Goal: Transaction & Acquisition: Purchase product/service

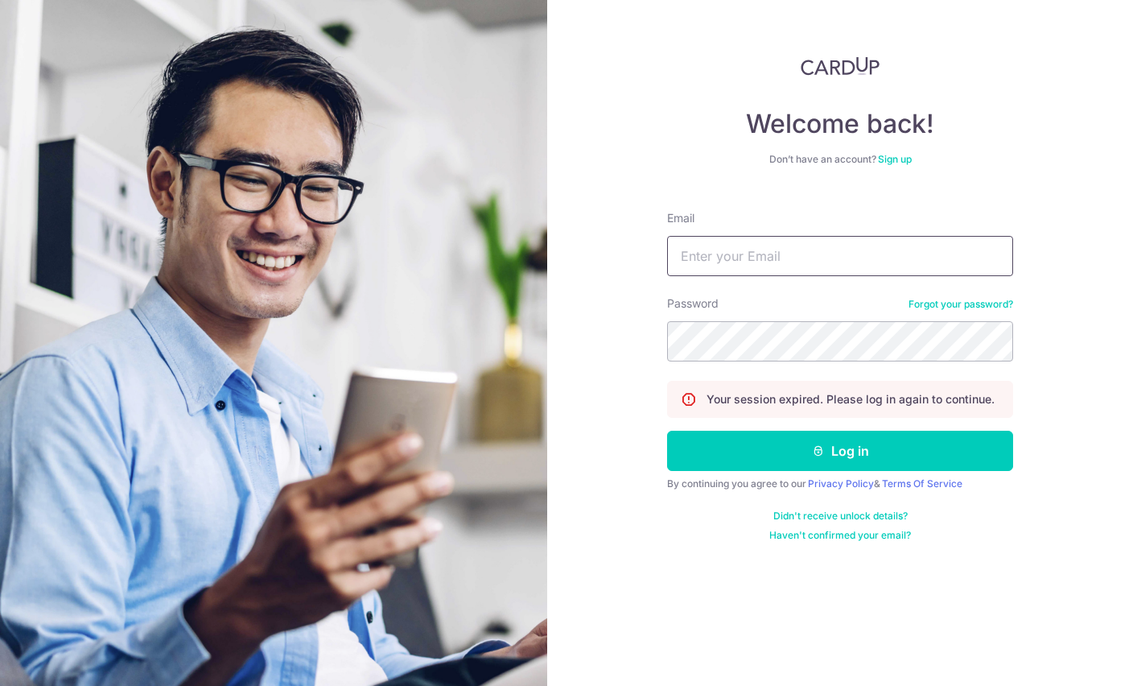
type input "wbcheok@gmail.com"
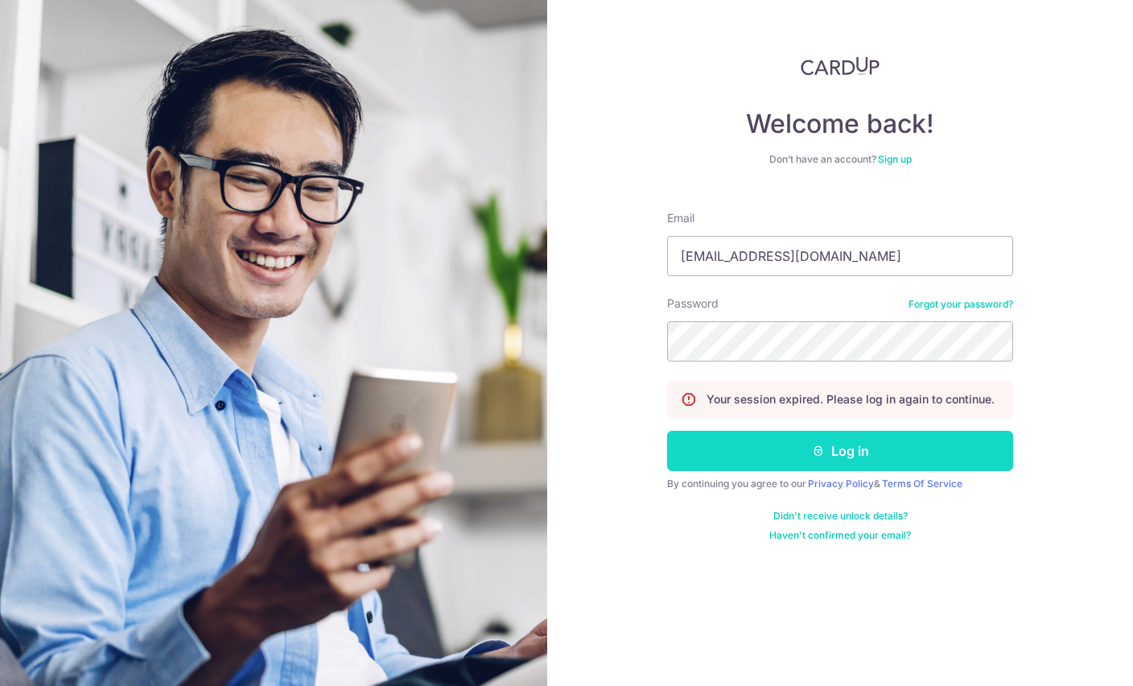
click at [946, 450] on button "Log in" at bounding box center [840, 451] width 346 height 40
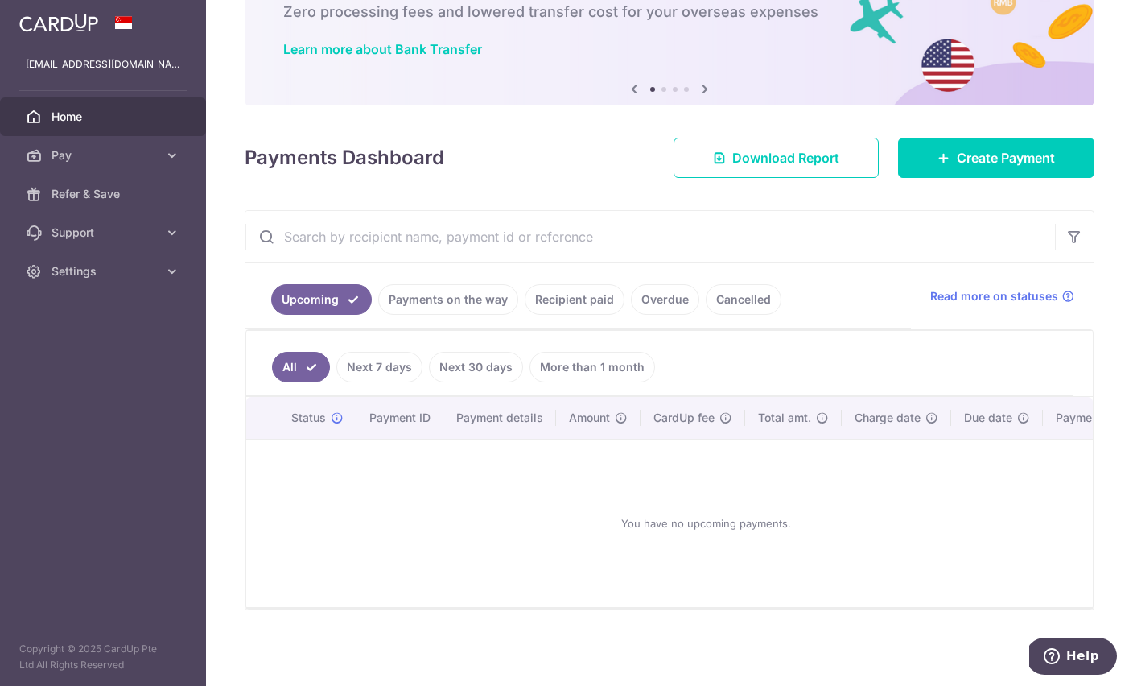
scroll to position [105, 0]
click at [989, 178] on link "Create Payment" at bounding box center [996, 158] width 196 height 40
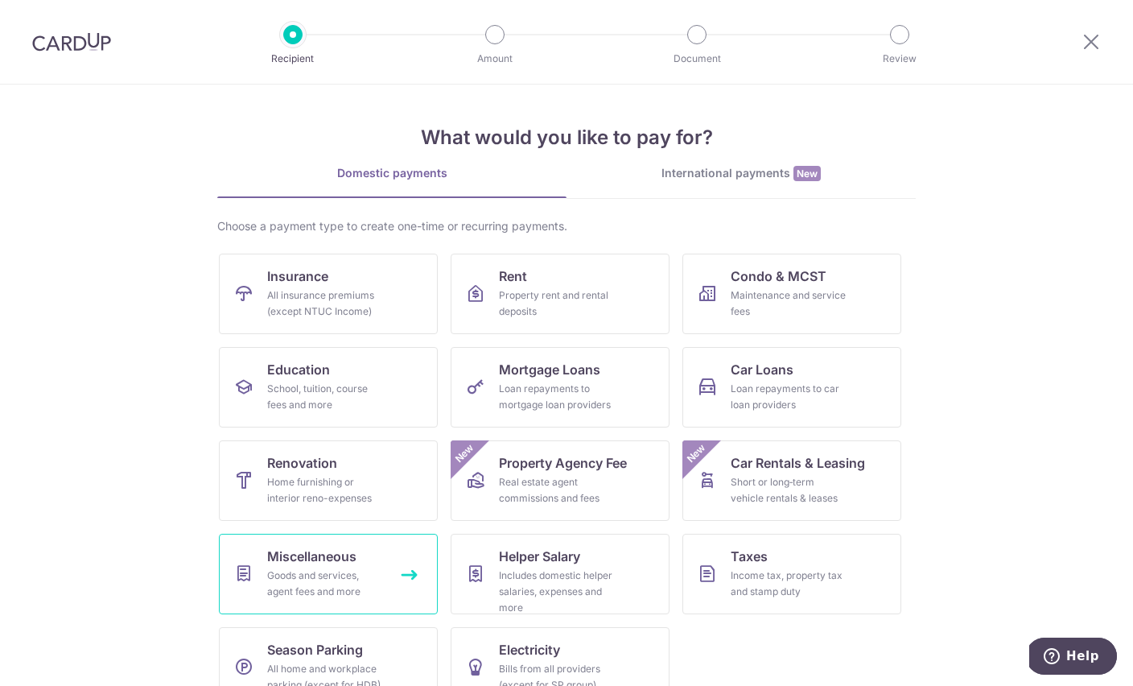
click at [347, 588] on div "Goods and services, agent fees and more" at bounding box center [325, 583] width 116 height 32
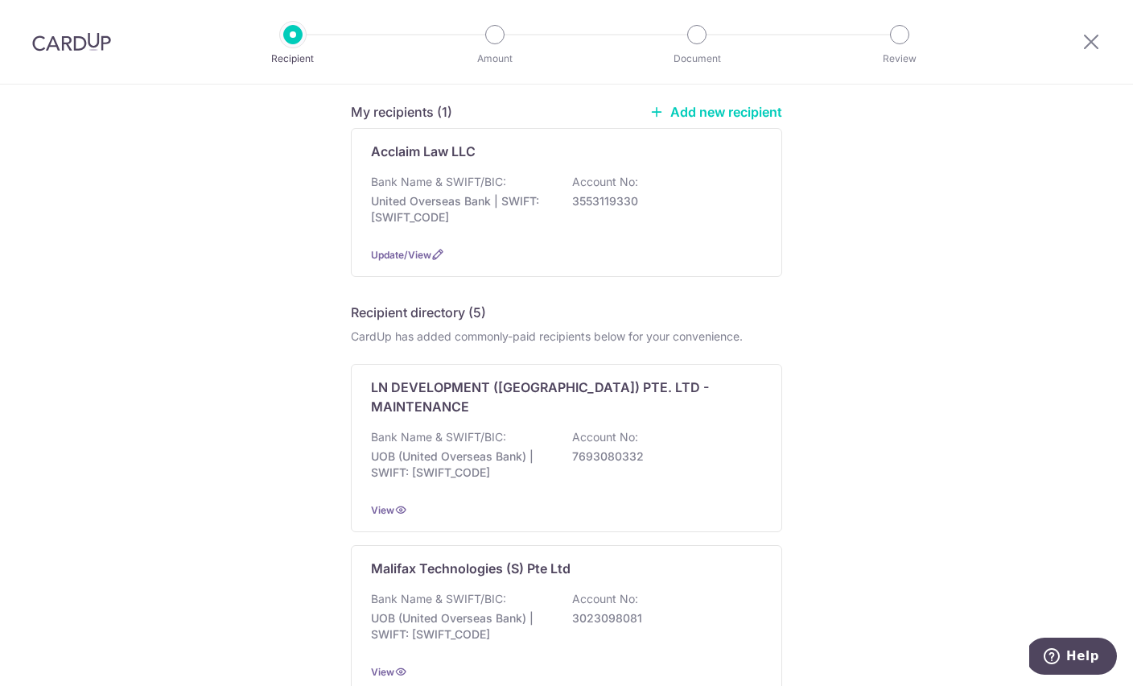
scroll to position [267, 0]
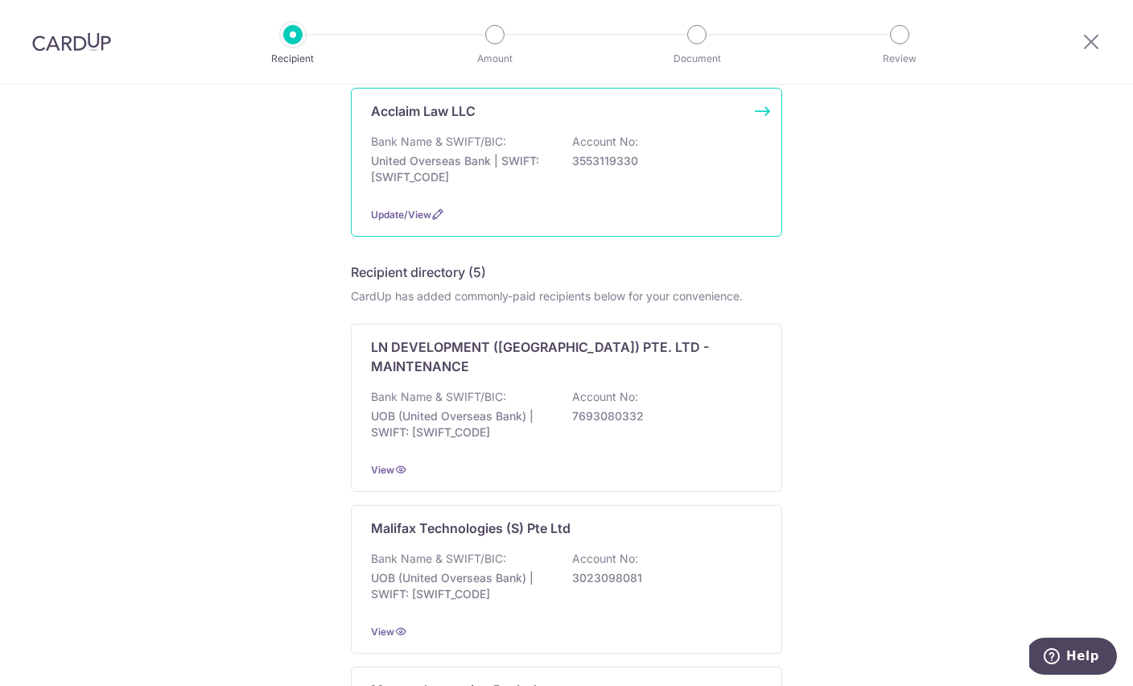
click at [410, 138] on p "Bank Name & SWIFT/BIC:" at bounding box center [438, 142] width 135 height 16
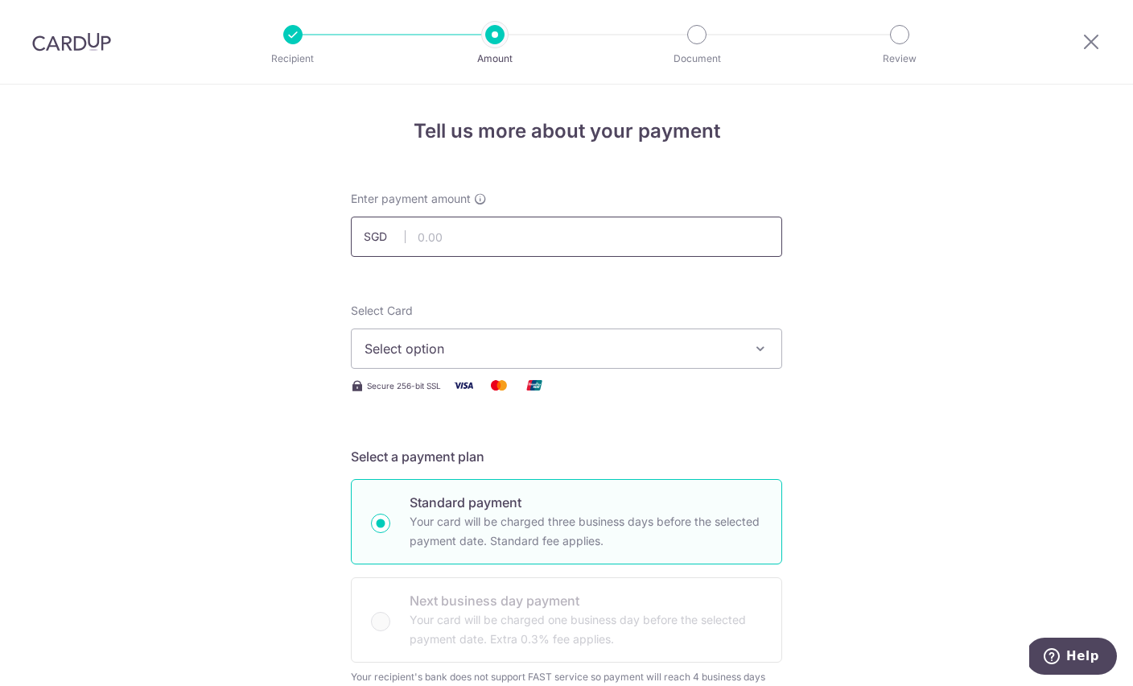
click at [541, 248] on input "text" at bounding box center [566, 236] width 431 height 40
click at [454, 239] on input "text" at bounding box center [566, 236] width 431 height 40
click at [379, 340] on button "Select option" at bounding box center [566, 348] width 431 height 40
type input "3,750.00"
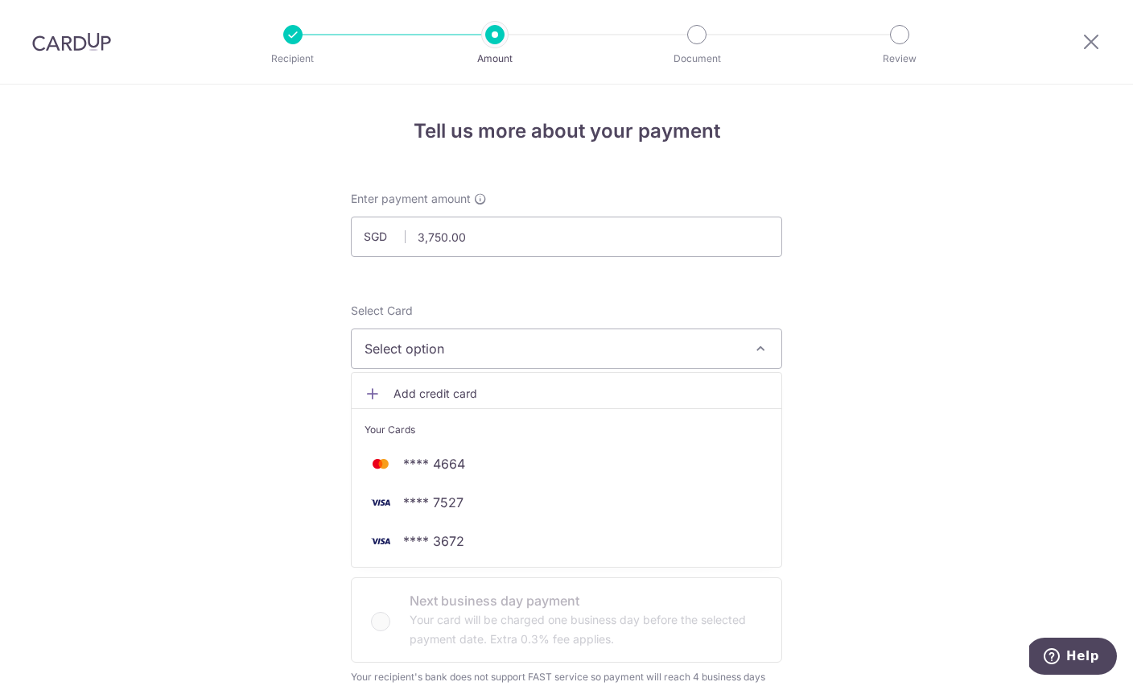
click at [386, 389] on link "Add credit card" at bounding box center [567, 393] width 430 height 29
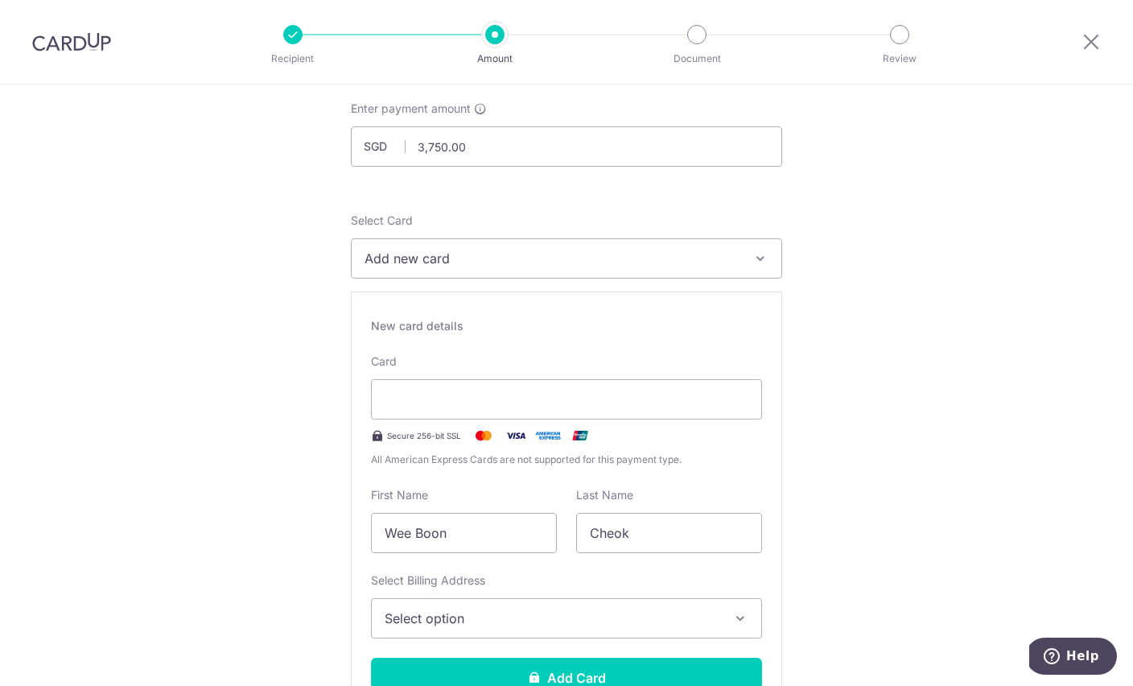
scroll to position [99, 0]
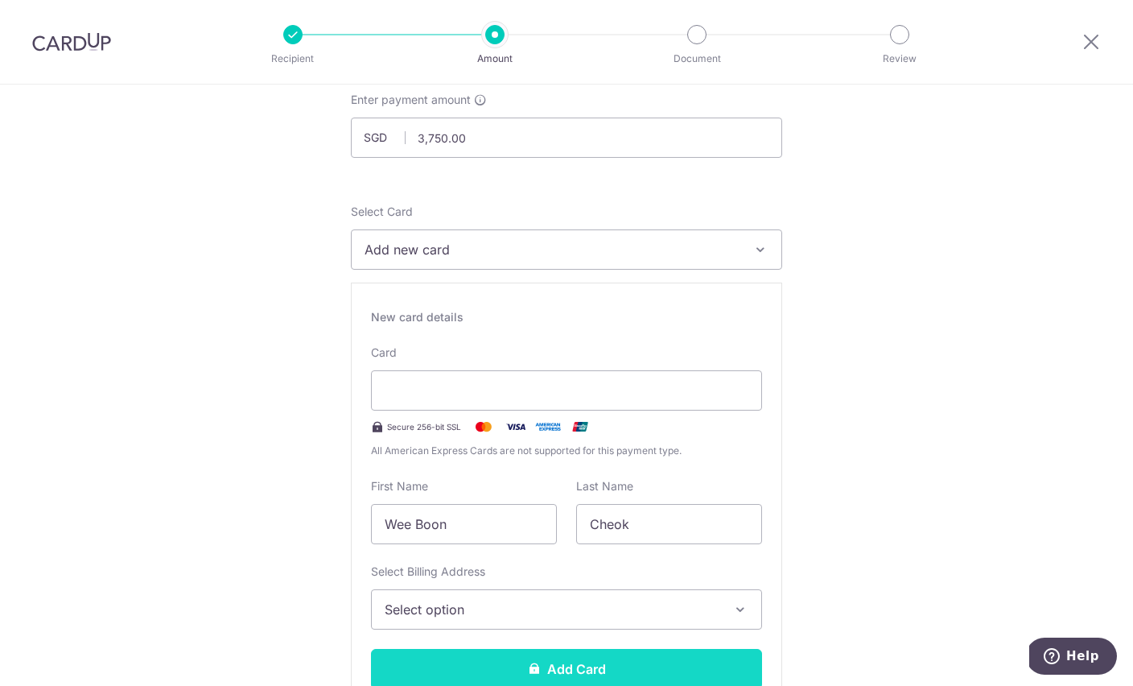
click at [592, 680] on button "Add Card" at bounding box center [566, 669] width 391 height 40
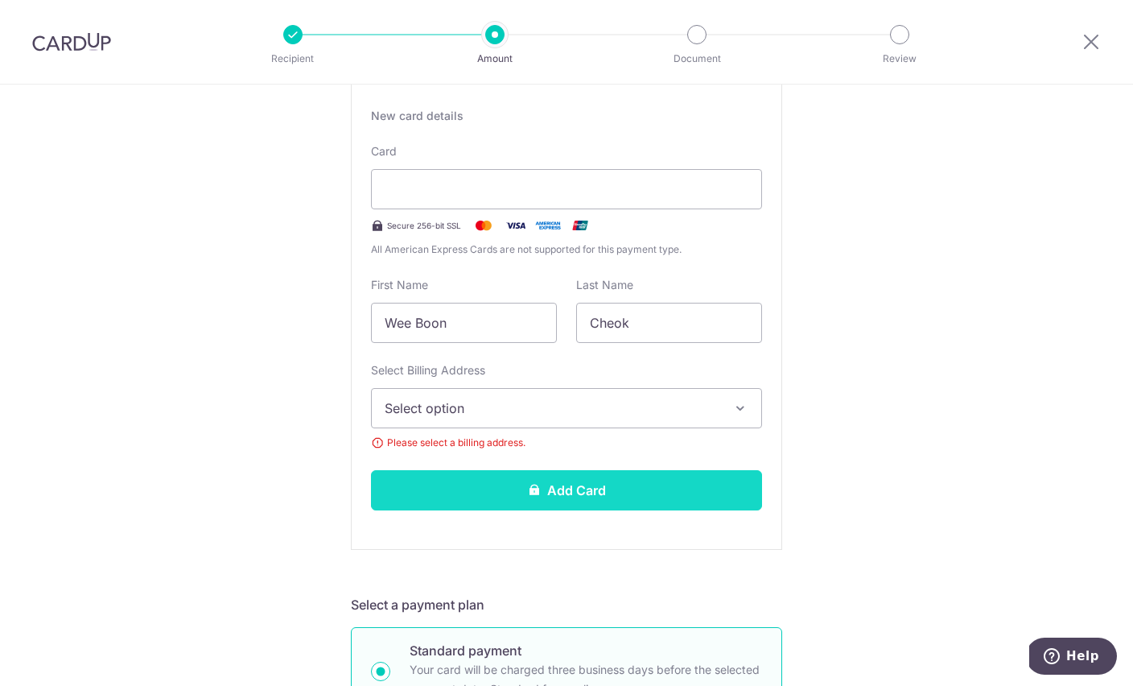
scroll to position [303, 0]
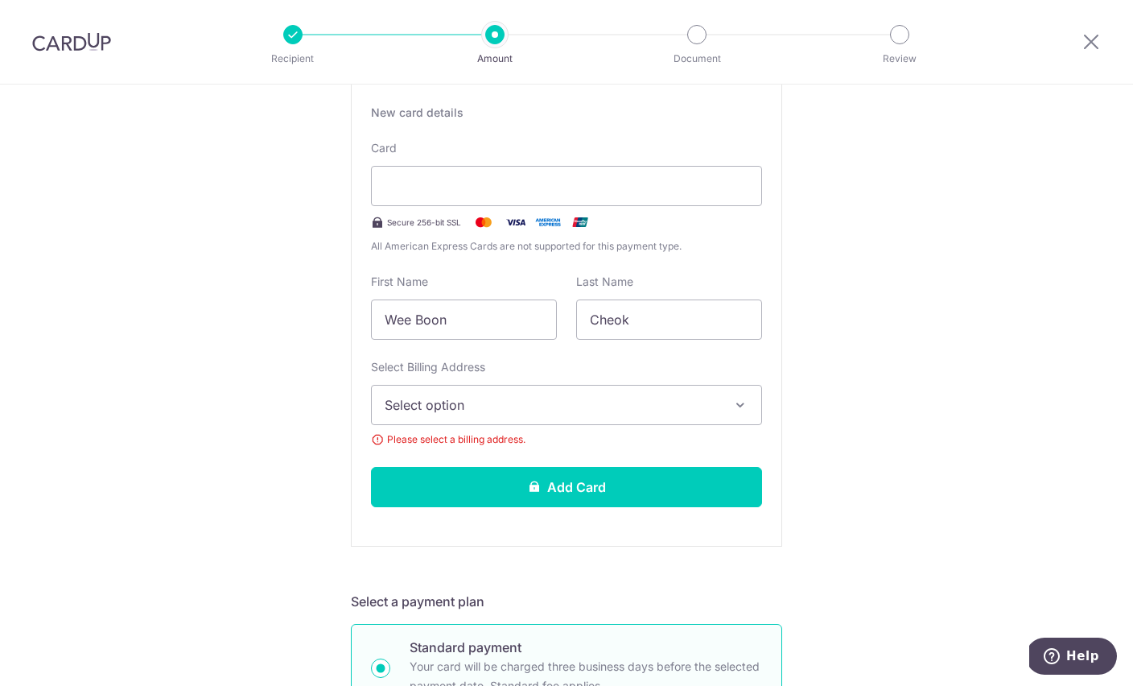
click at [643, 425] on button "Select option" at bounding box center [566, 405] width 391 height 40
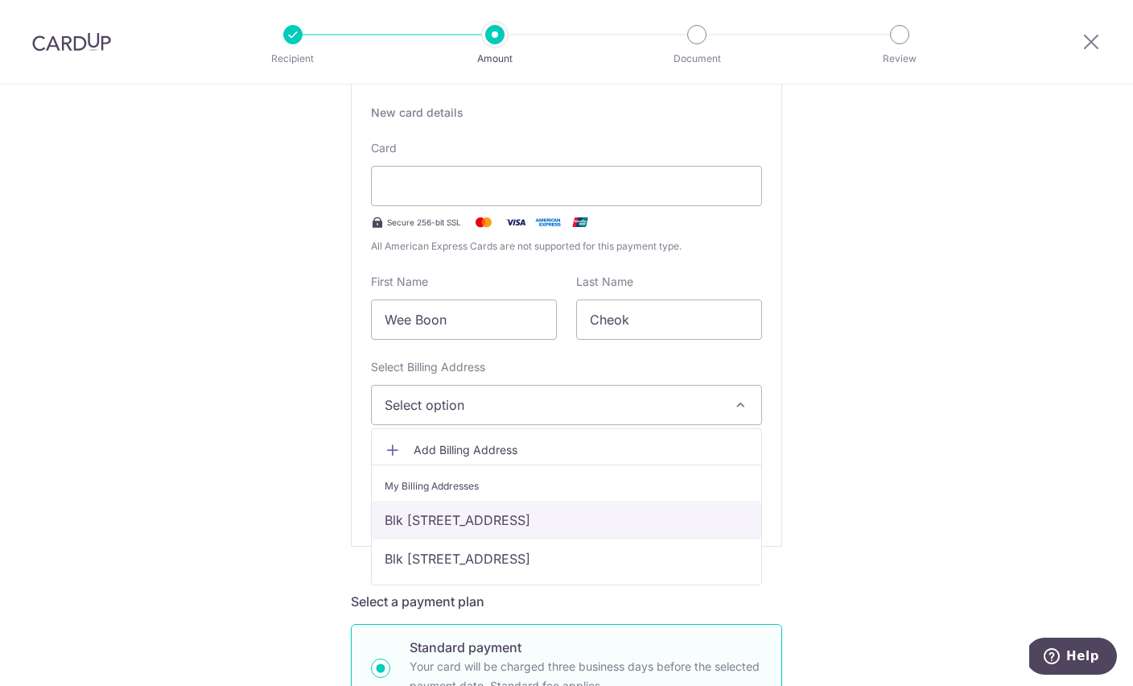
click at [677, 522] on link "Blk [STREET_ADDRESS]" at bounding box center [567, 520] width 390 height 39
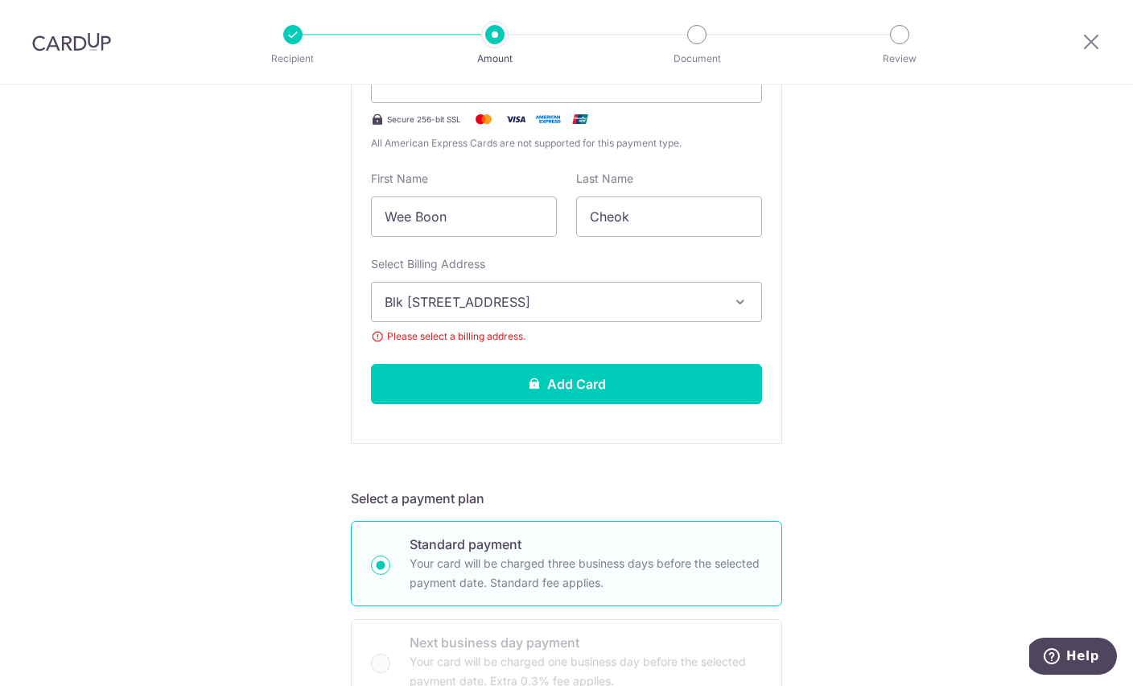
scroll to position [407, 0]
click at [687, 311] on span "Blk [STREET_ADDRESS]" at bounding box center [552, 300] width 335 height 19
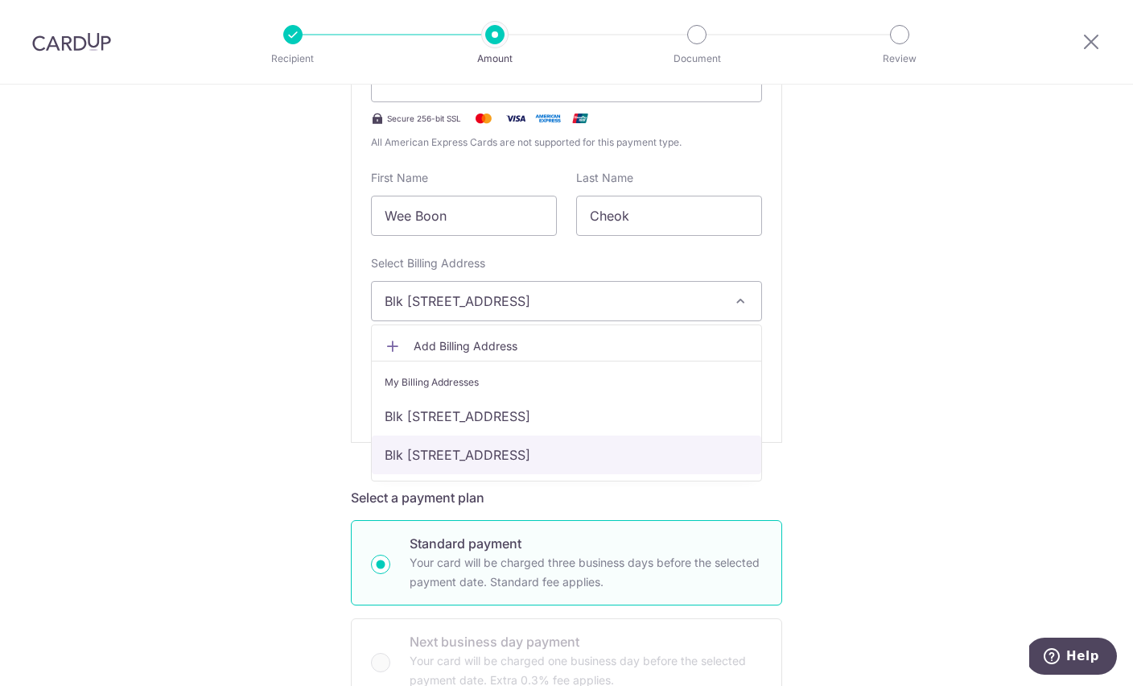
click at [640, 456] on link "Blk [STREET_ADDRESS]" at bounding box center [567, 454] width 390 height 39
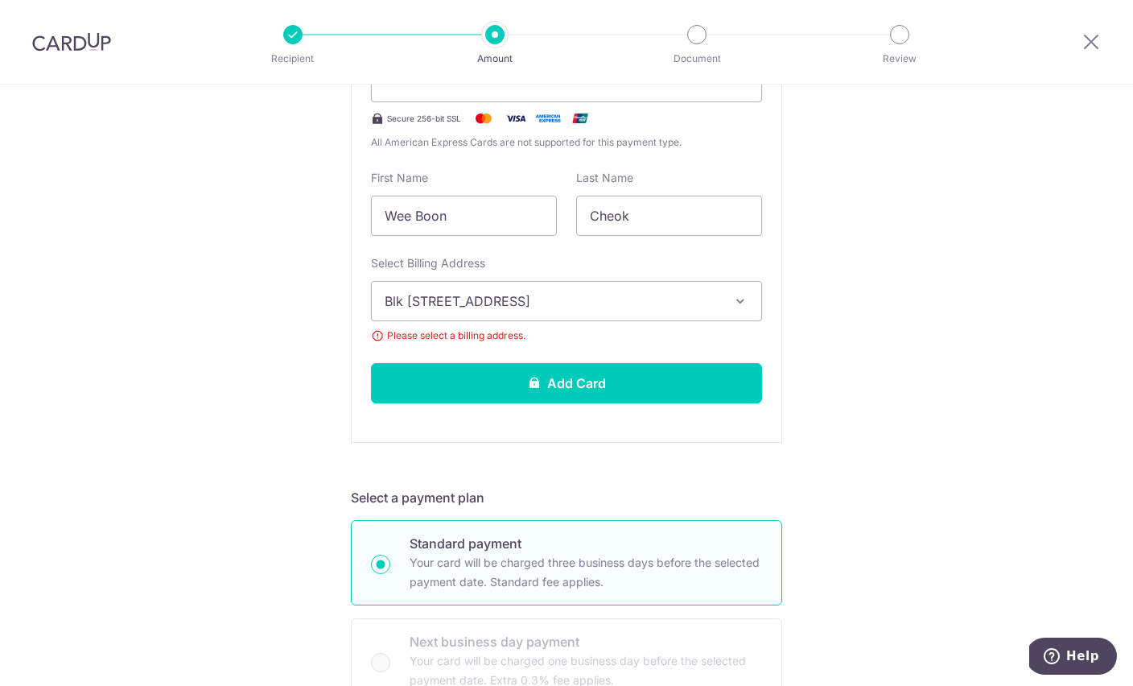
click at [712, 305] on span "Blk [STREET_ADDRESS]" at bounding box center [552, 300] width 335 height 19
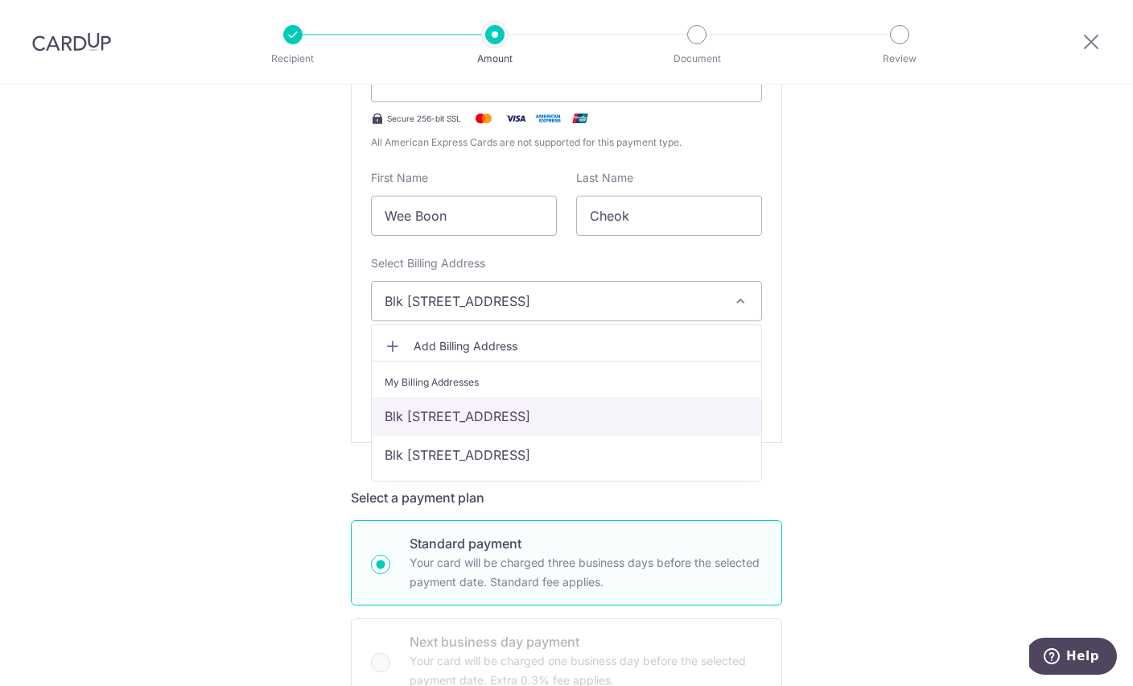
click at [660, 426] on link "Blk [STREET_ADDRESS]" at bounding box center [567, 416] width 390 height 39
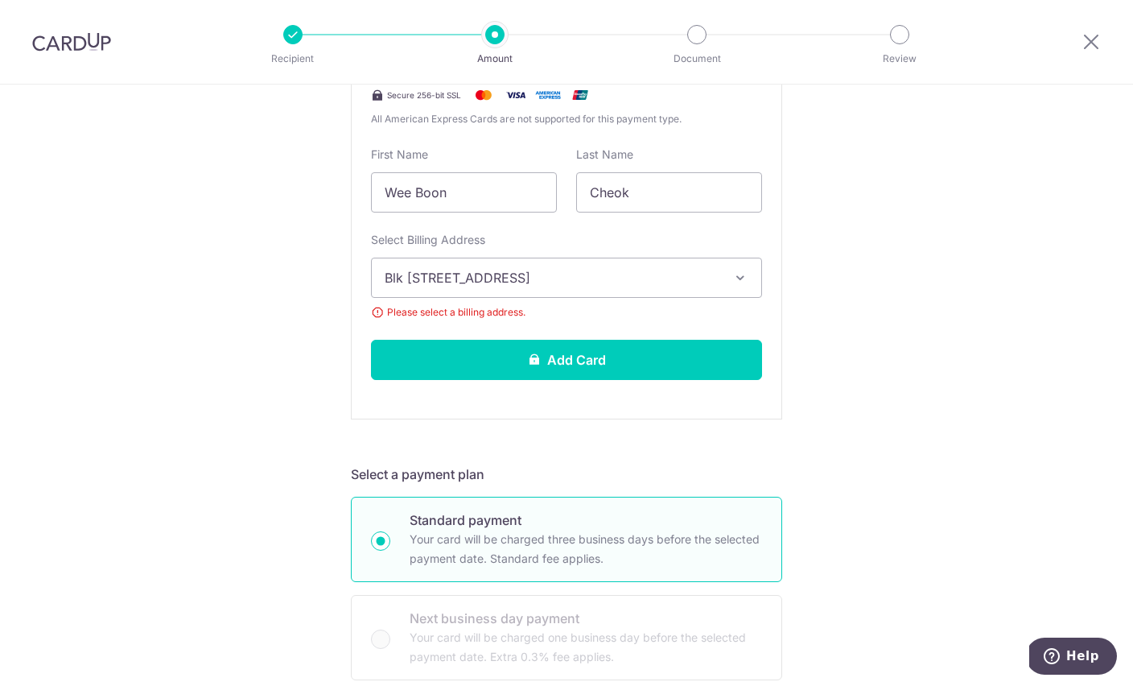
scroll to position [431, 0]
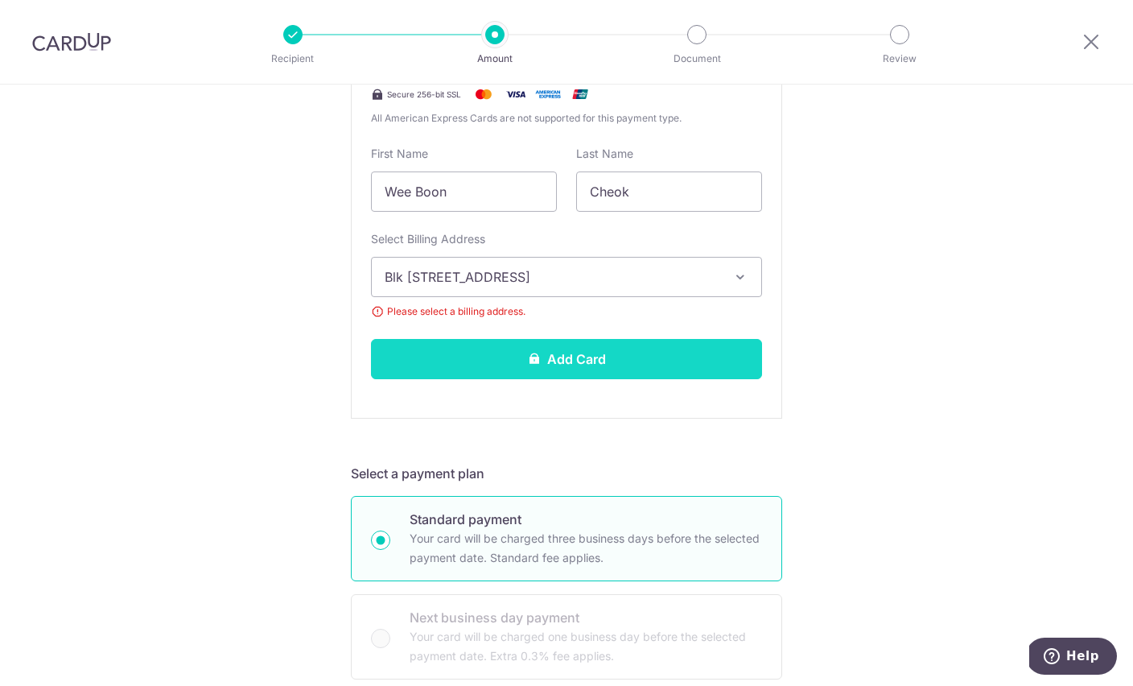
click at [666, 369] on button "Add Card" at bounding box center [566, 359] width 391 height 40
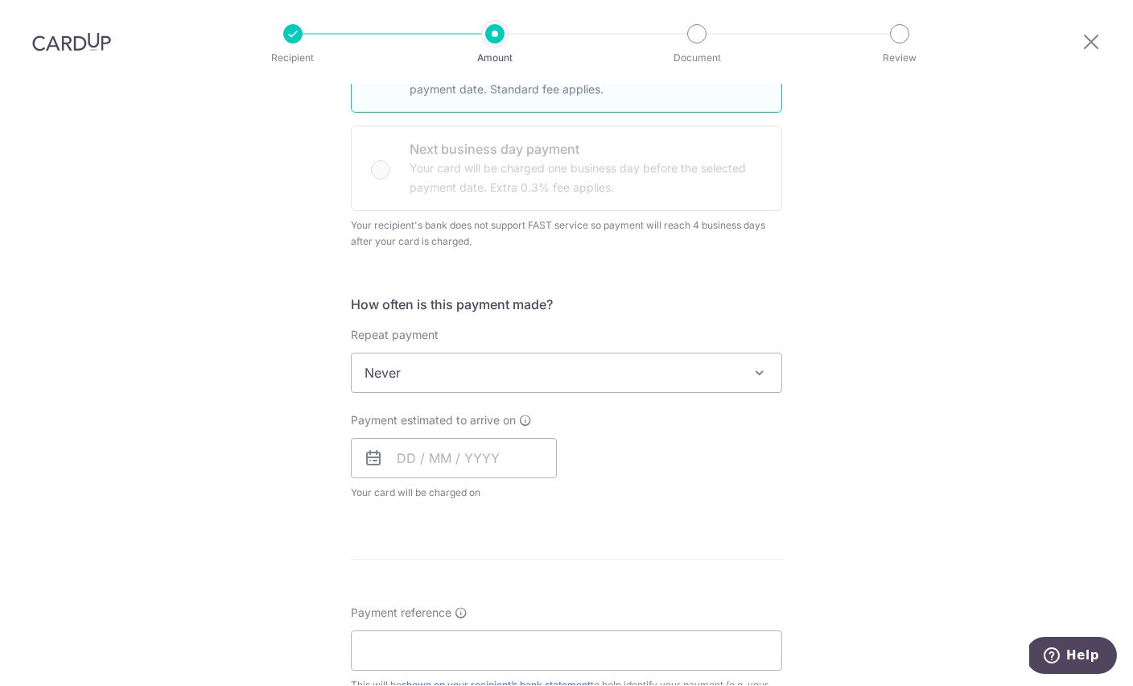
scroll to position [449, 0]
click at [585, 356] on span "Never" at bounding box center [567, 375] width 430 height 39
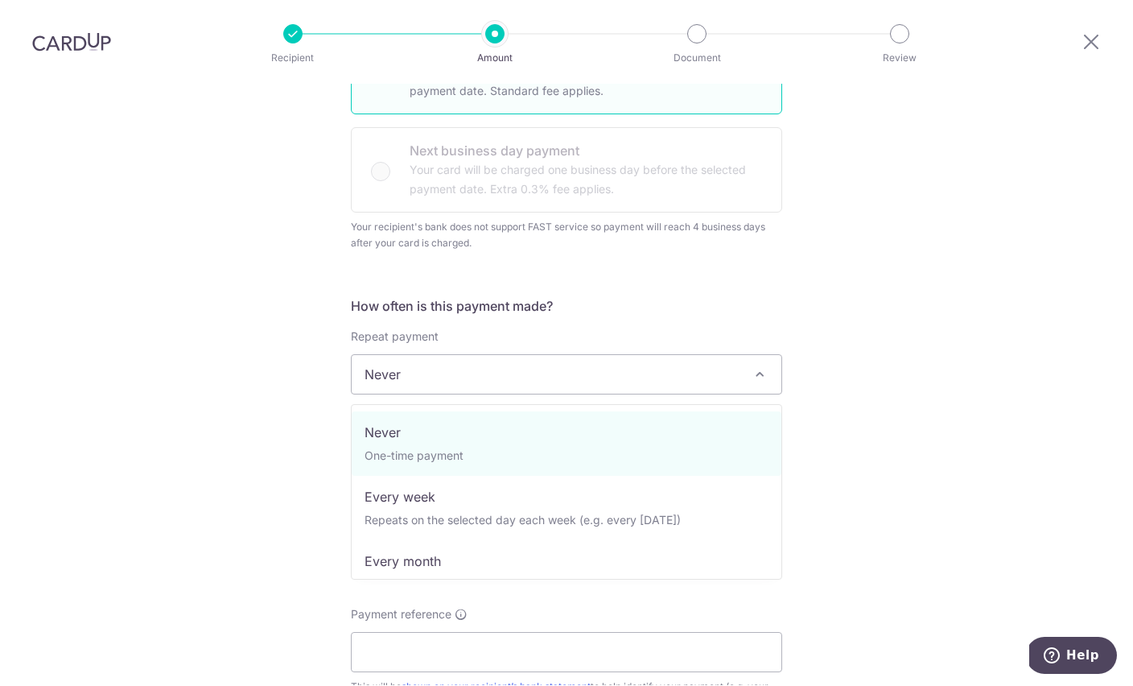
click at [913, 287] on div "Tell us more about your payment Enter payment amount SGD 3,750.00 3750.00 Card …" at bounding box center [566, 382] width 1133 height 1495
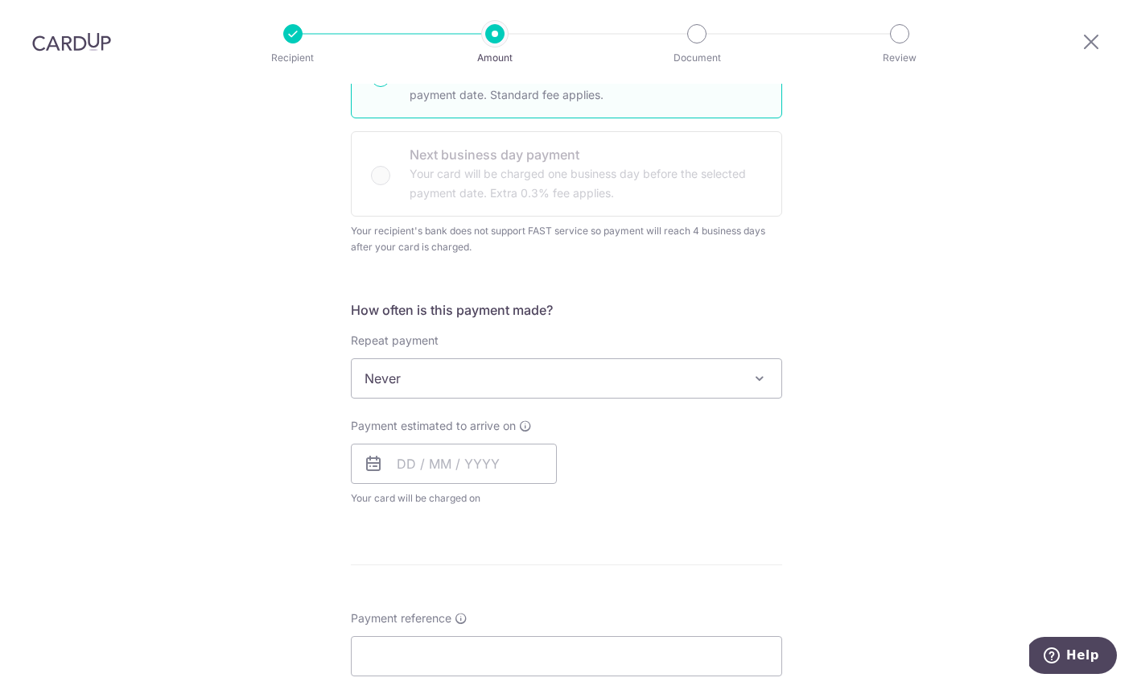
scroll to position [454, 0]
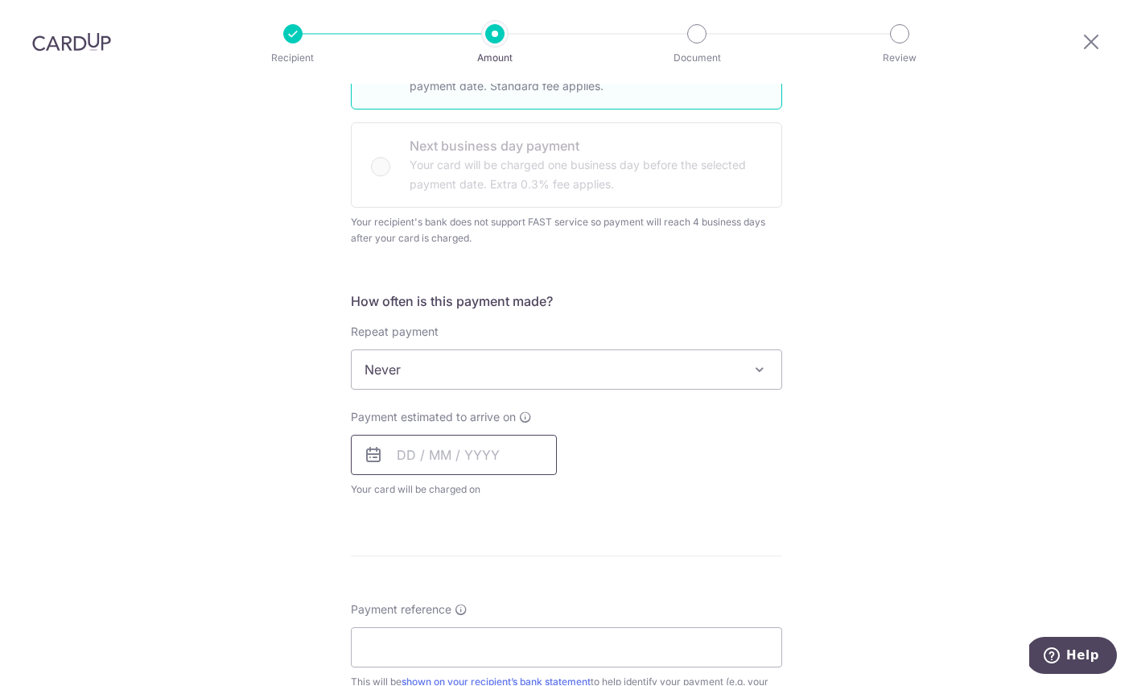
click at [463, 435] on input "text" at bounding box center [454, 455] width 206 height 40
click at [505, 621] on link "18" at bounding box center [513, 634] width 26 height 26
type input "[DATE]"
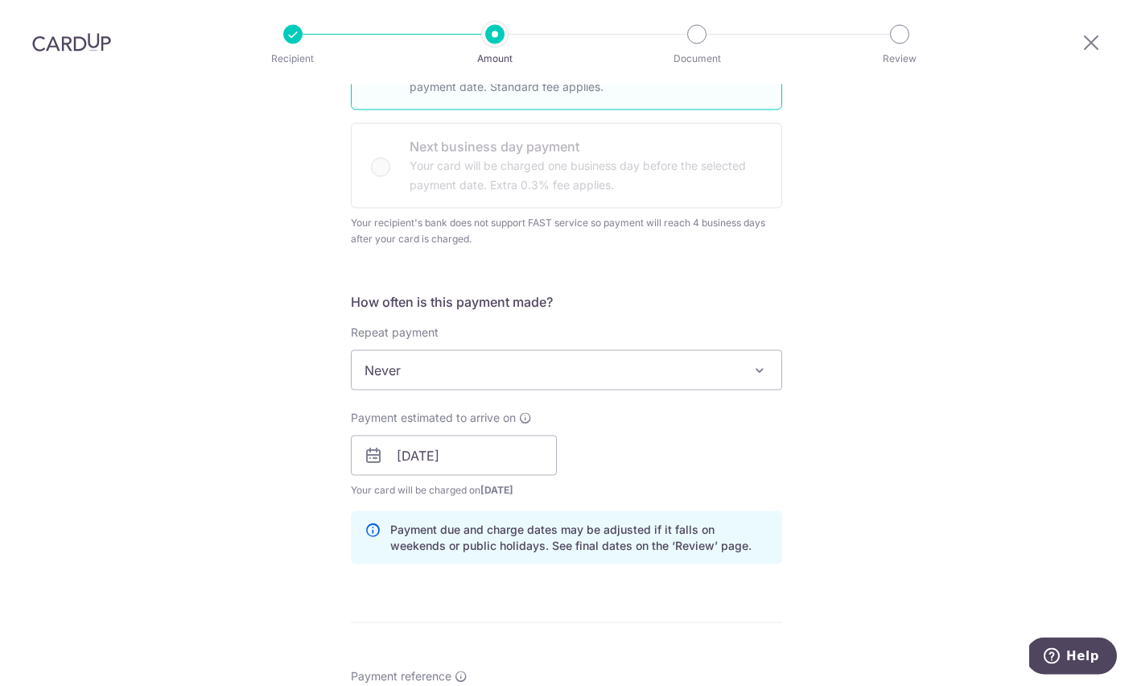
click at [506, 588] on form "Enter payment amount SGD 3,750.00 3750.00 Card added successfully Select Card *…" at bounding box center [566, 426] width 431 height 1379
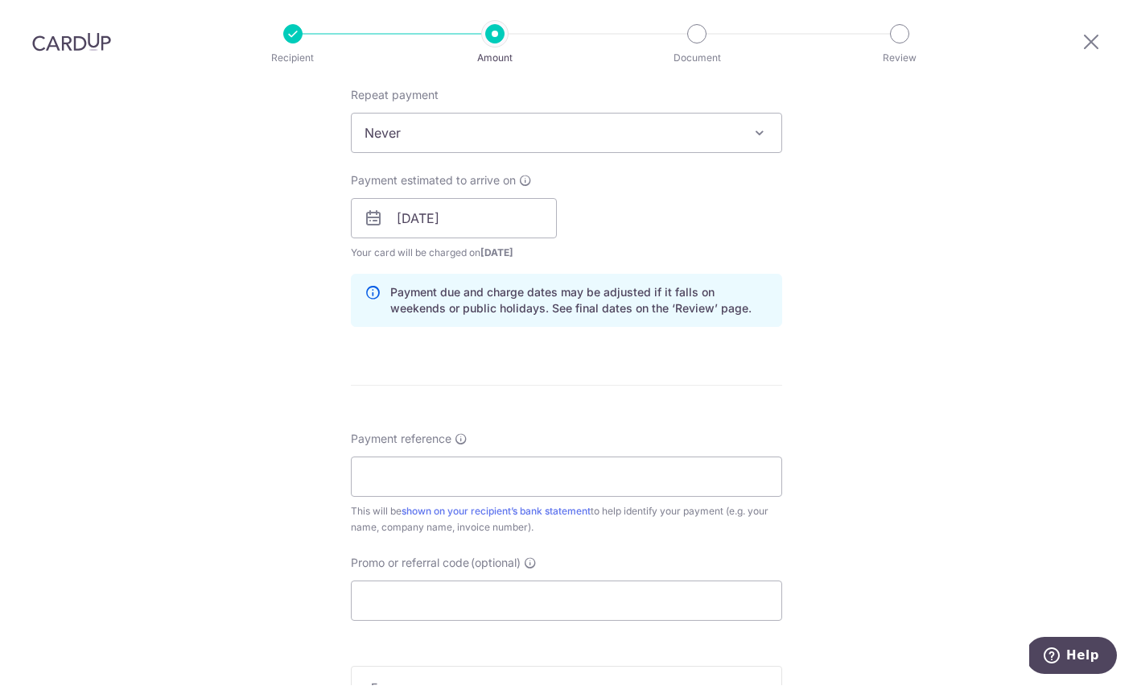
scroll to position [691, 0]
click at [372, 456] on input "Payment reference" at bounding box center [566, 476] width 431 height 40
type input "R"
type input "520508RECESS"
click at [708, 580] on input "Promo or referral code (optional)" at bounding box center [566, 600] width 431 height 40
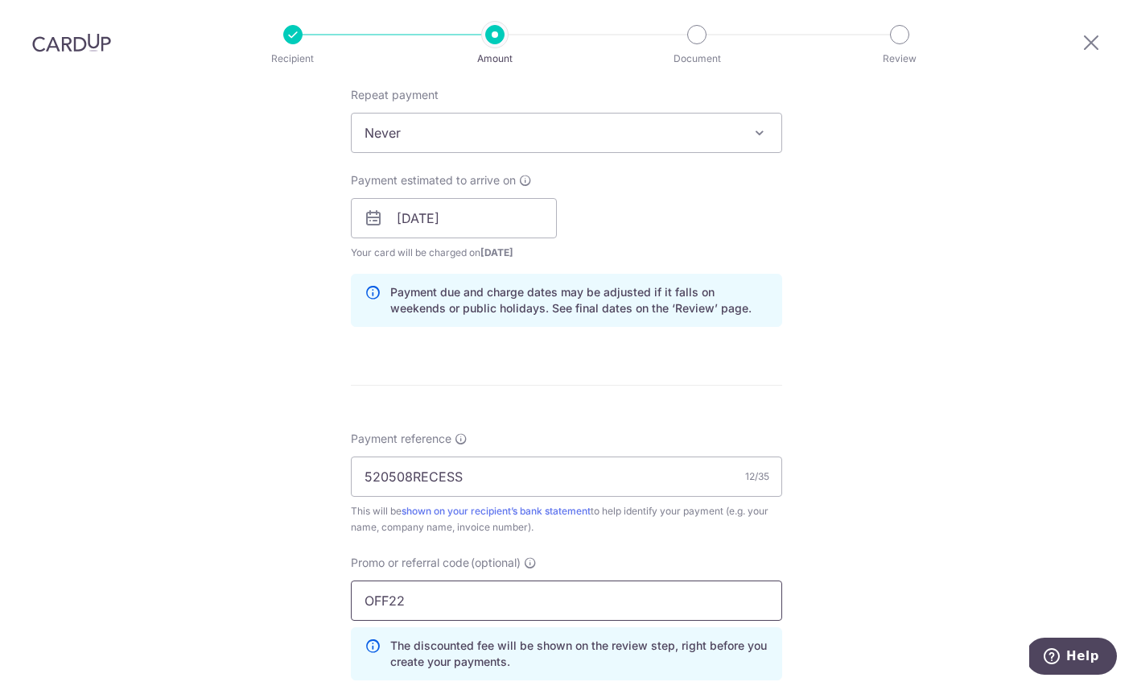
type input "OFF225"
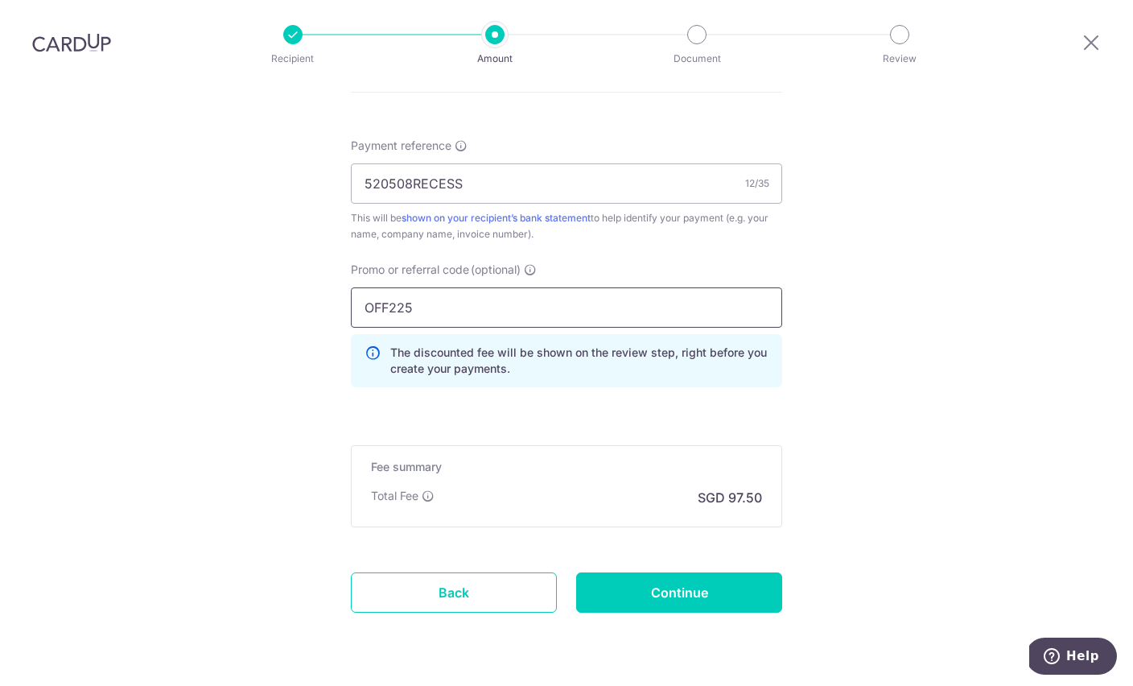
scroll to position [983, 0]
